Goal: Transaction & Acquisition: Purchase product/service

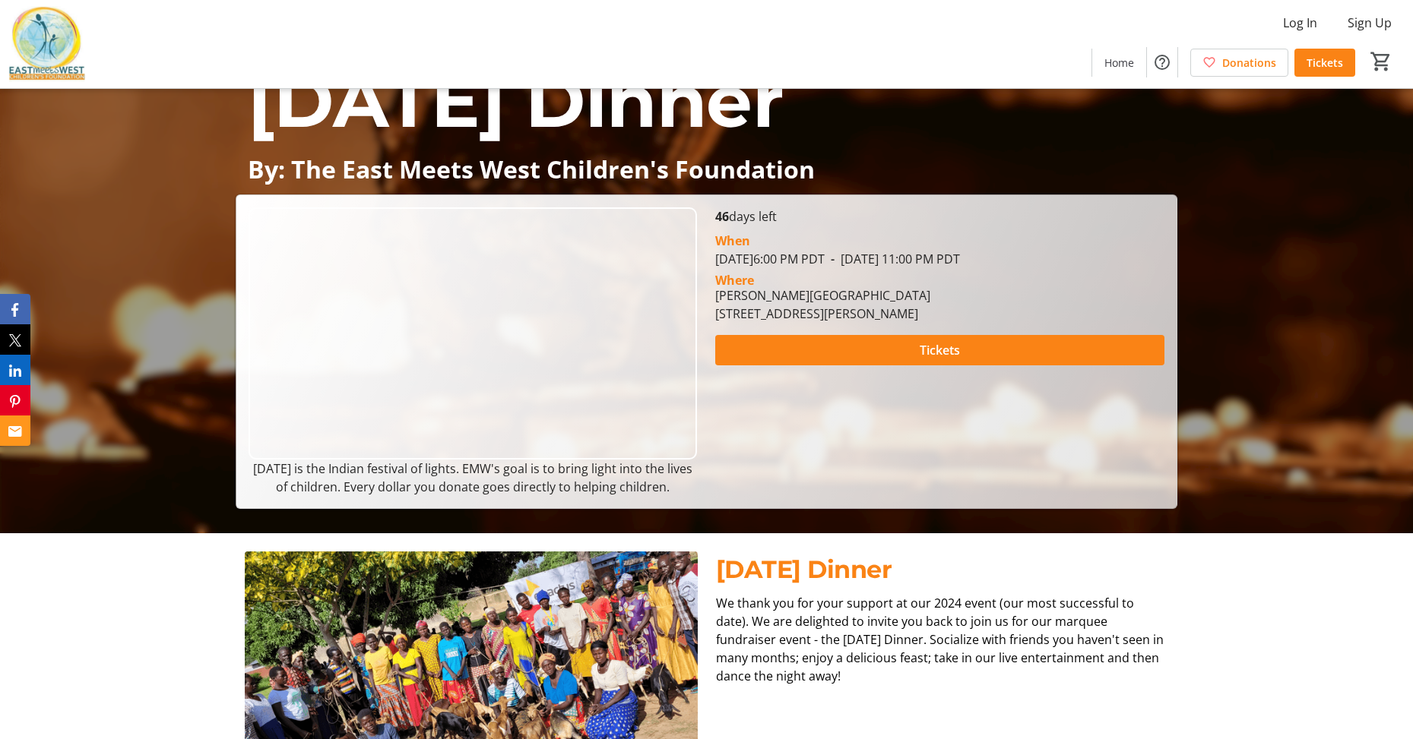
scroll to position [207, 0]
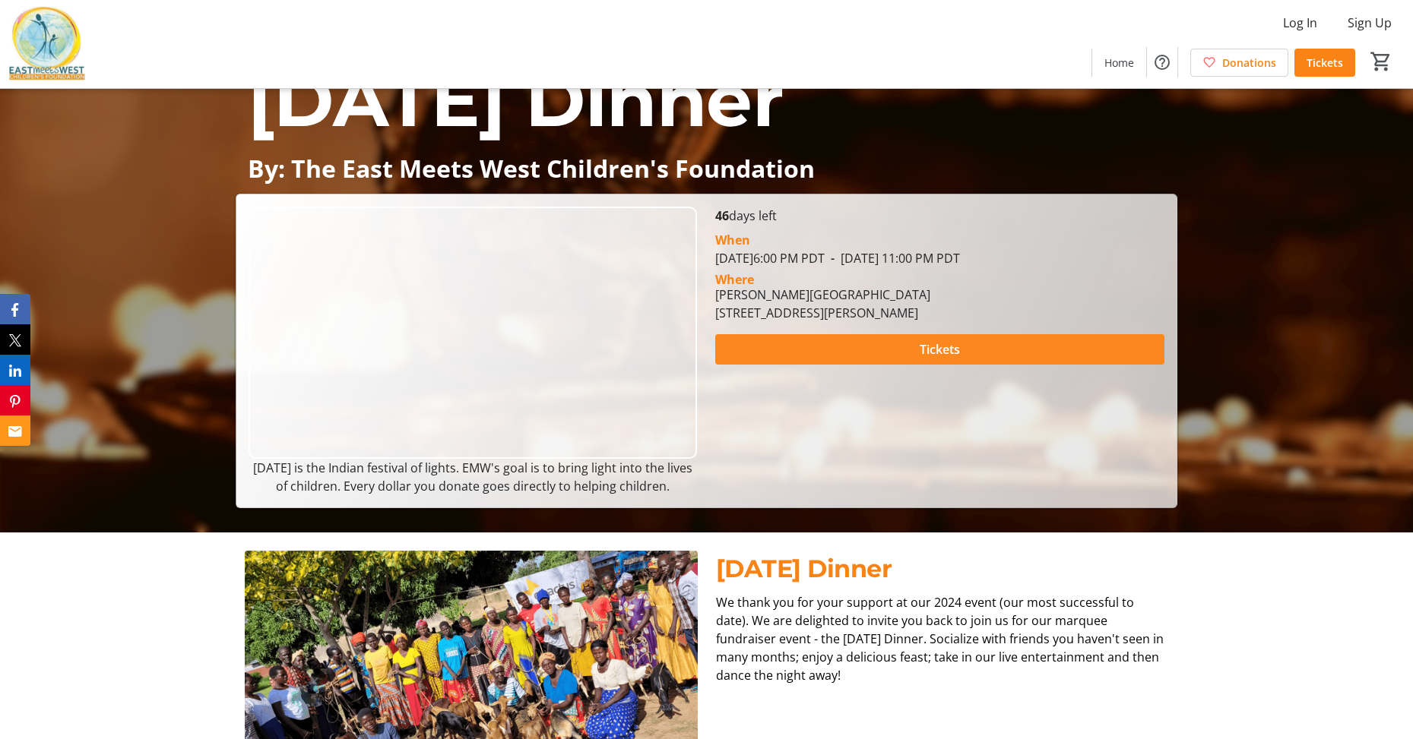
click at [935, 353] on span "Tickets" at bounding box center [940, 349] width 40 height 18
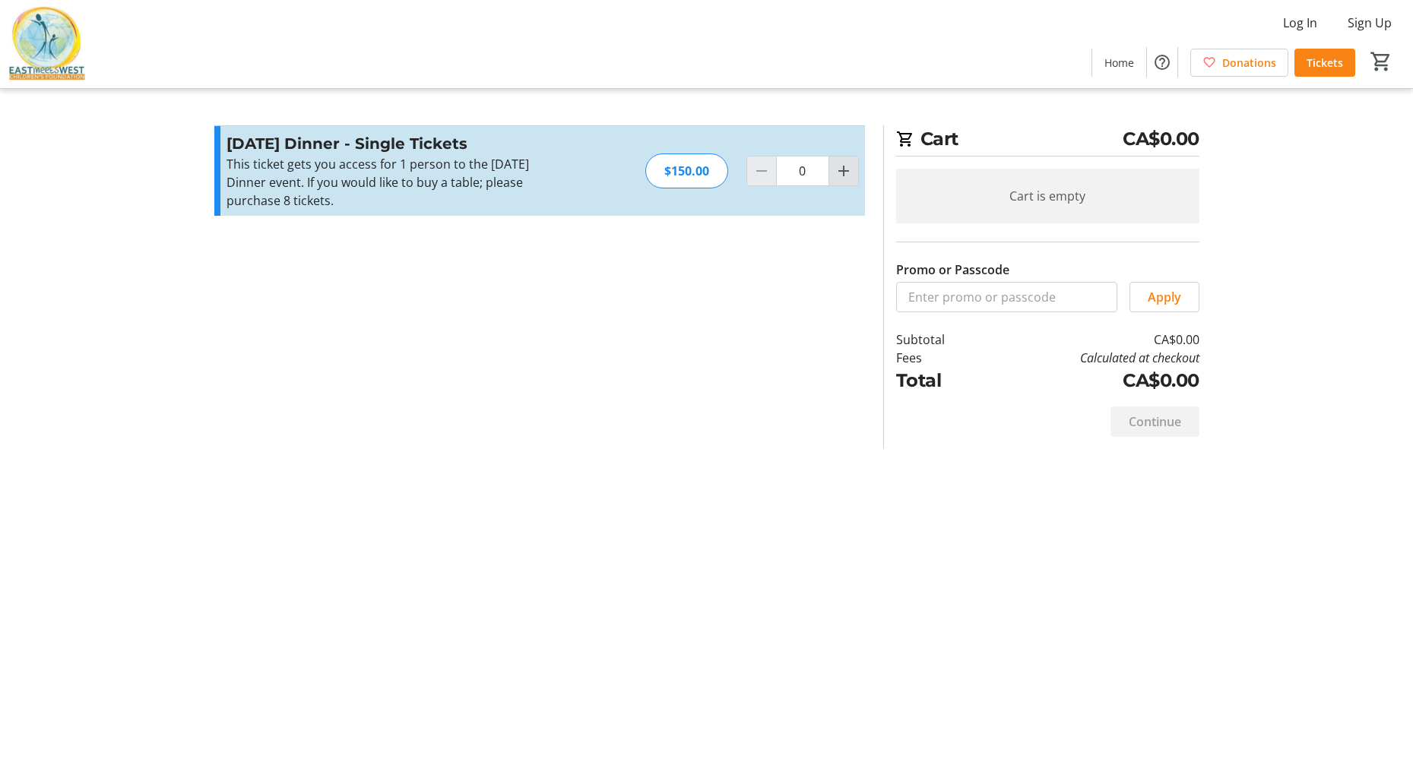
click at [843, 174] on mat-icon "Increment by one" at bounding box center [843, 171] width 18 height 18
type input "2"
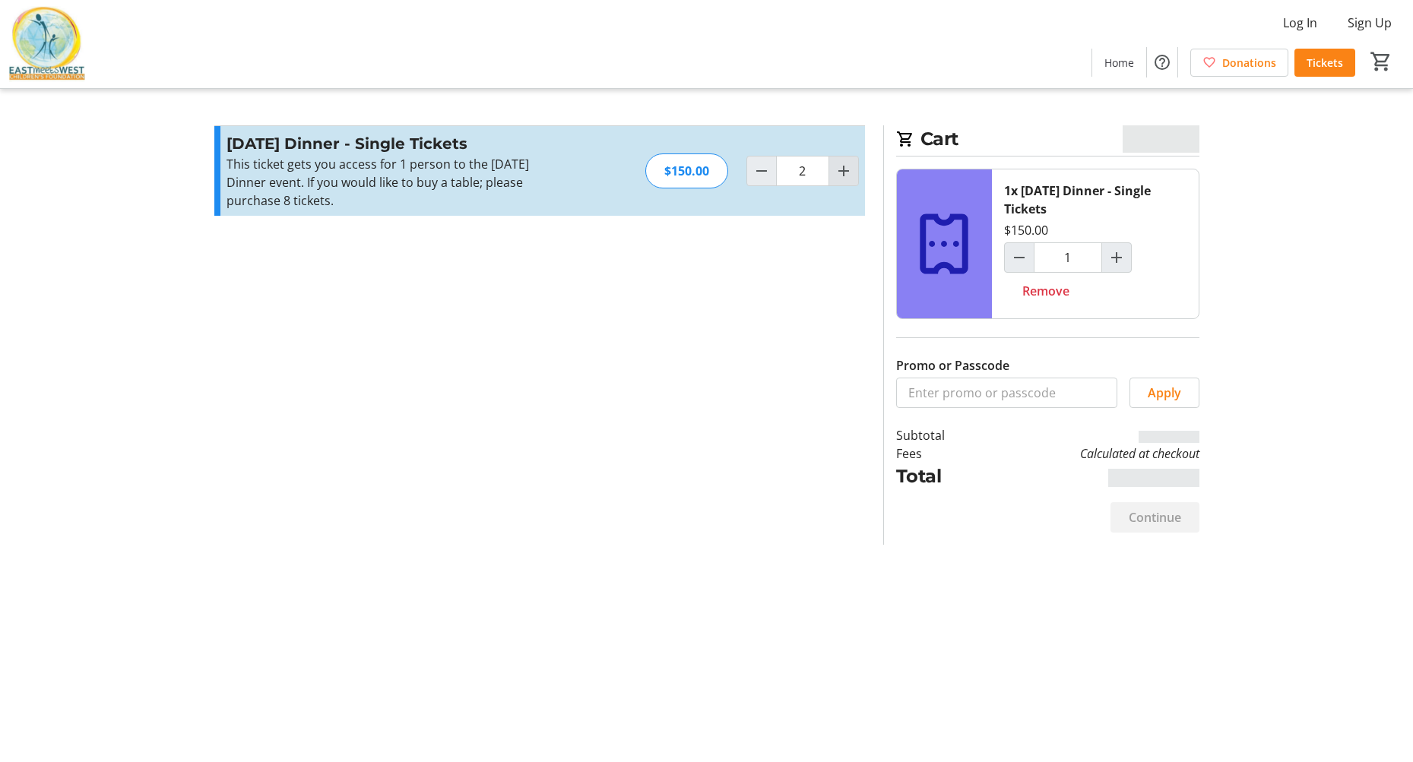
type input "2"
click at [843, 174] on mat-icon "Increment by one" at bounding box center [843, 171] width 18 height 18
type input "3"
click at [843, 174] on mat-icon "Increment by one" at bounding box center [843, 171] width 18 height 18
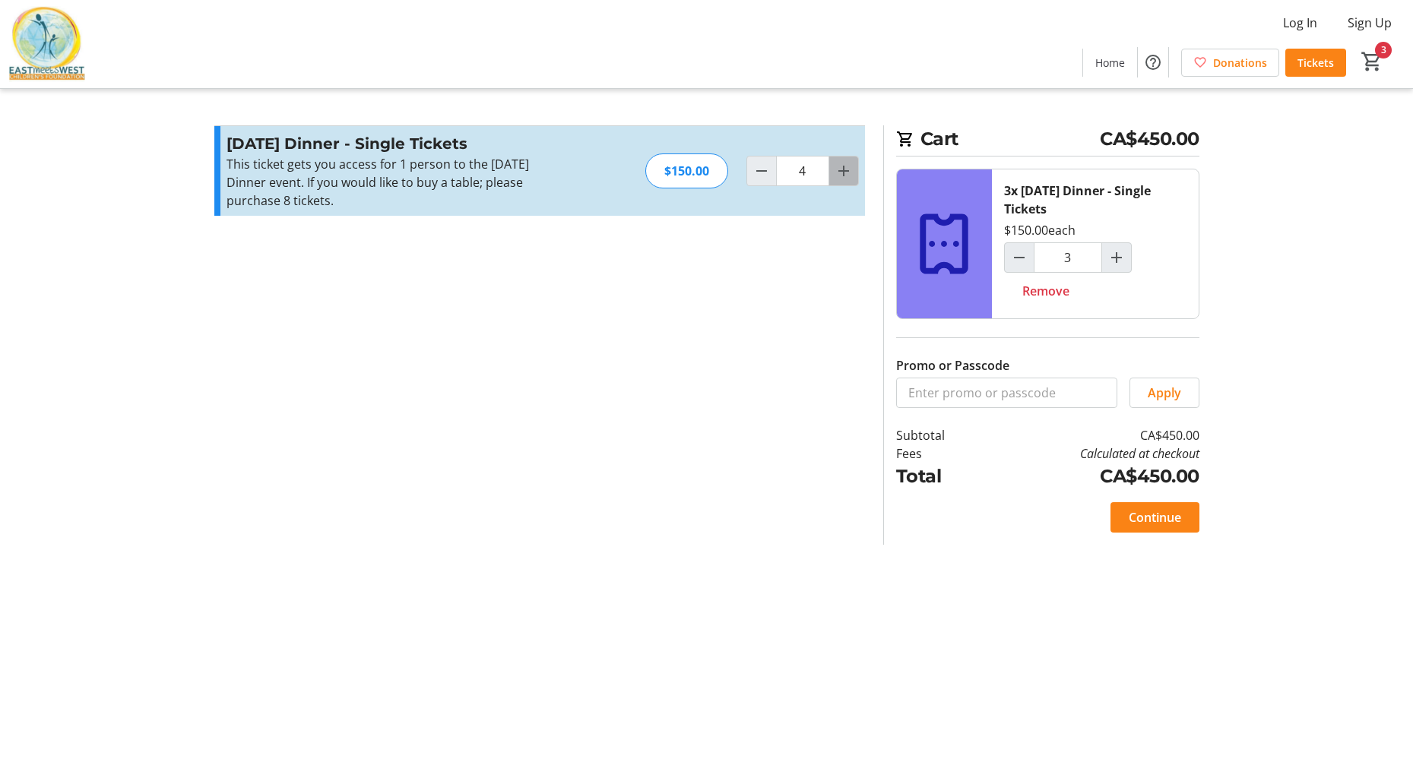
click at [843, 174] on mat-icon "Increment by one" at bounding box center [843, 171] width 18 height 18
type input "8"
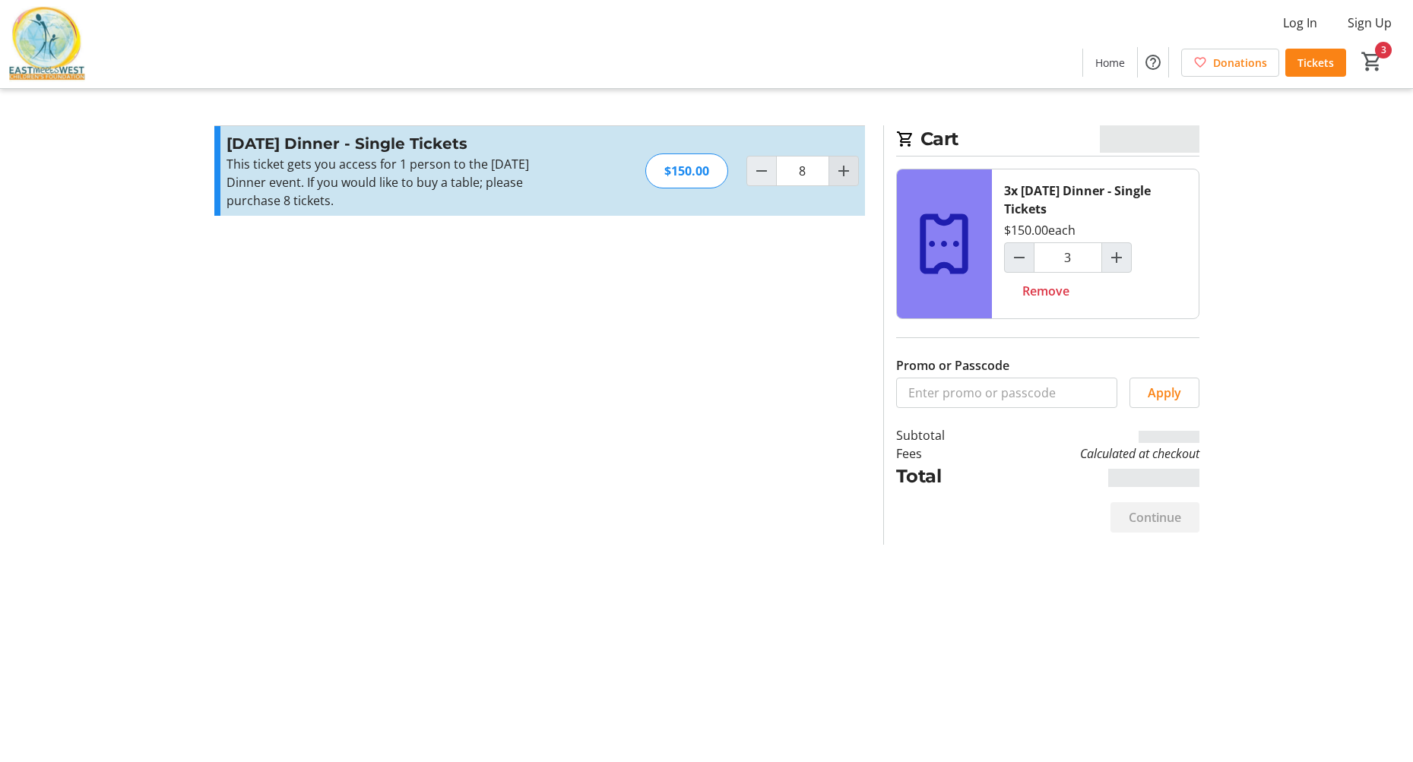
type input "8"
click at [764, 173] on mat-icon "Decrement by one" at bounding box center [761, 171] width 18 height 18
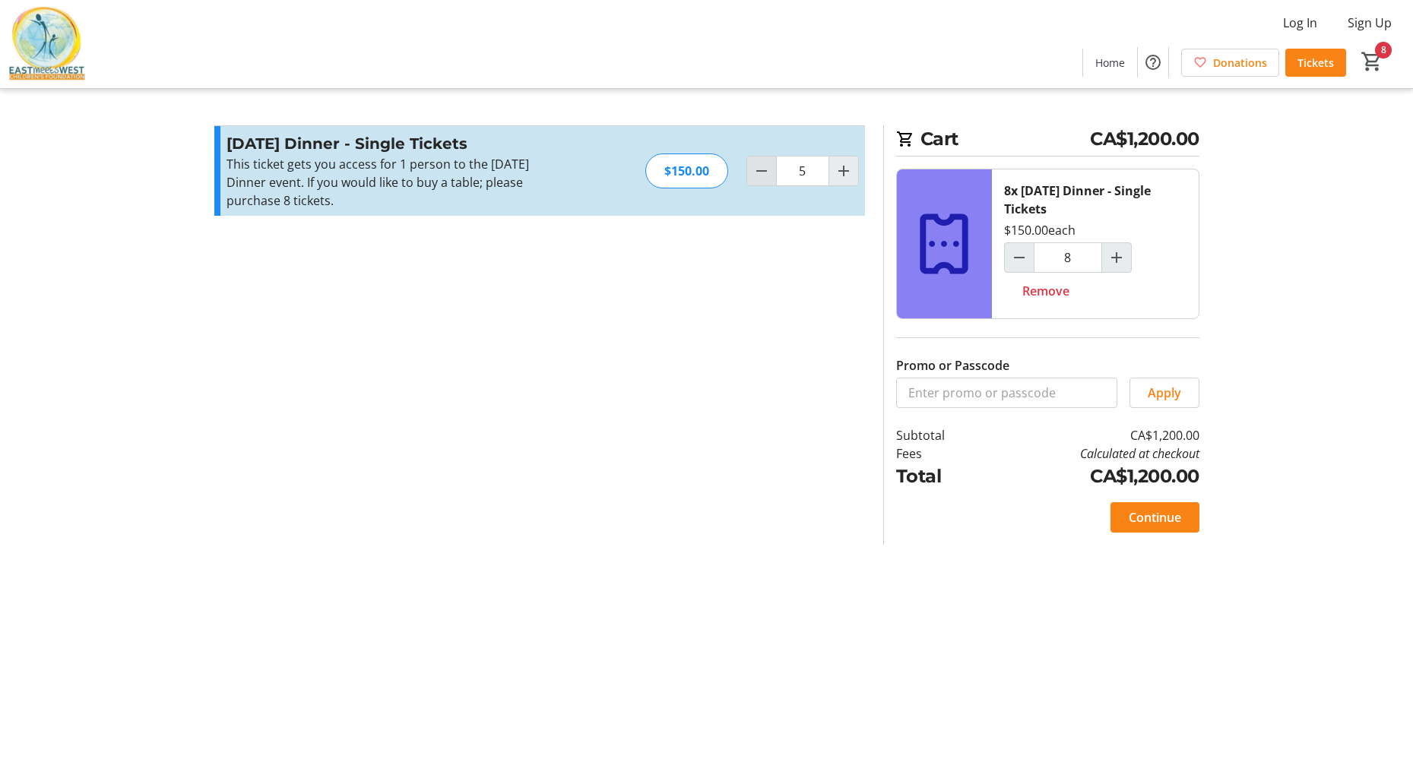
type input "4"
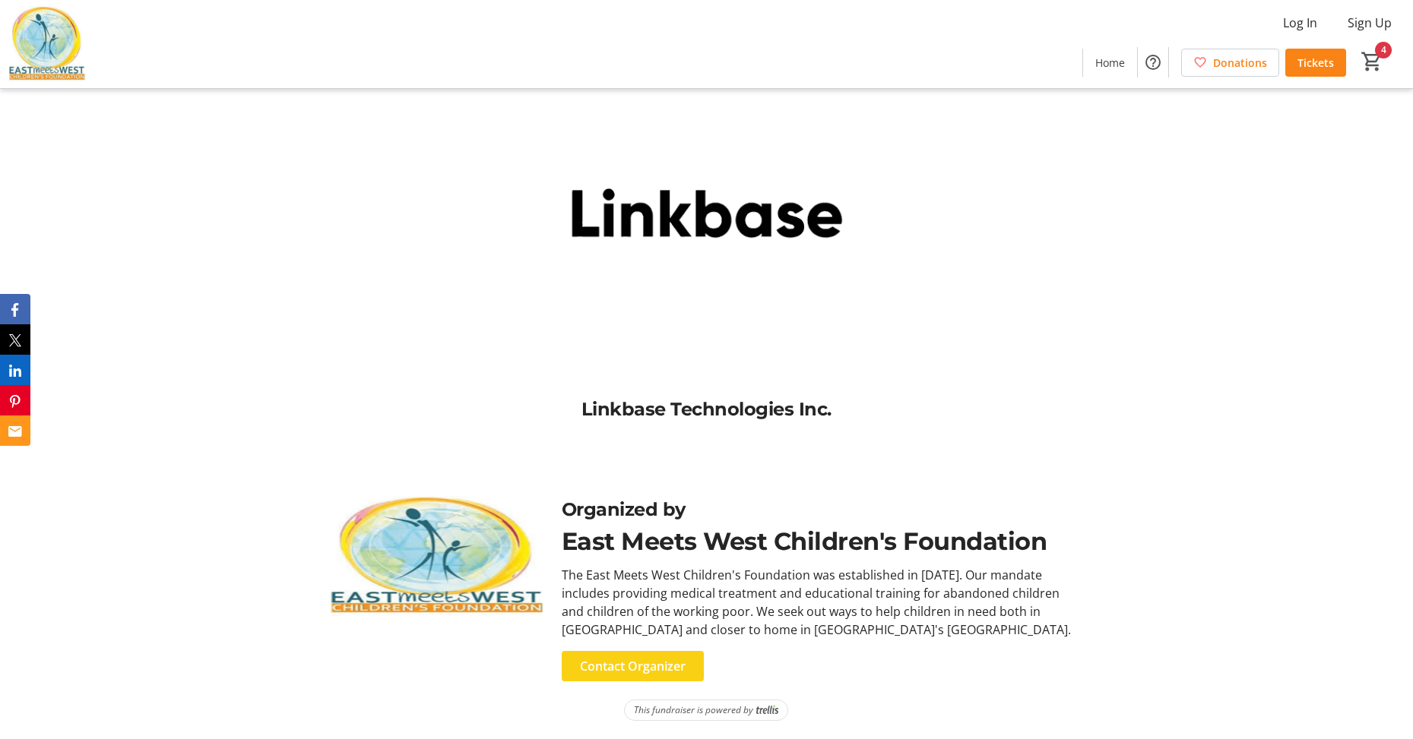
scroll to position [2104, 0]
